Goal: Information Seeking & Learning: Compare options

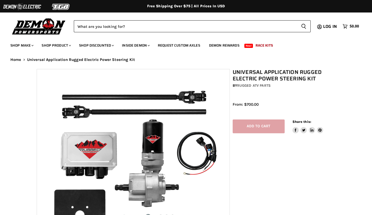
select select "******"
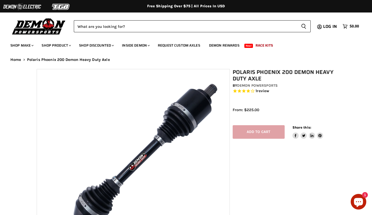
select select "******"
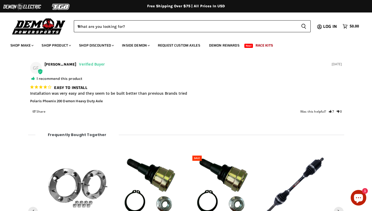
scroll to position [631, 0]
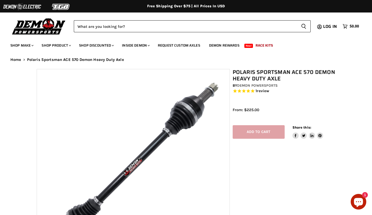
select select "******"
